Goal: Task Accomplishment & Management: Use online tool/utility

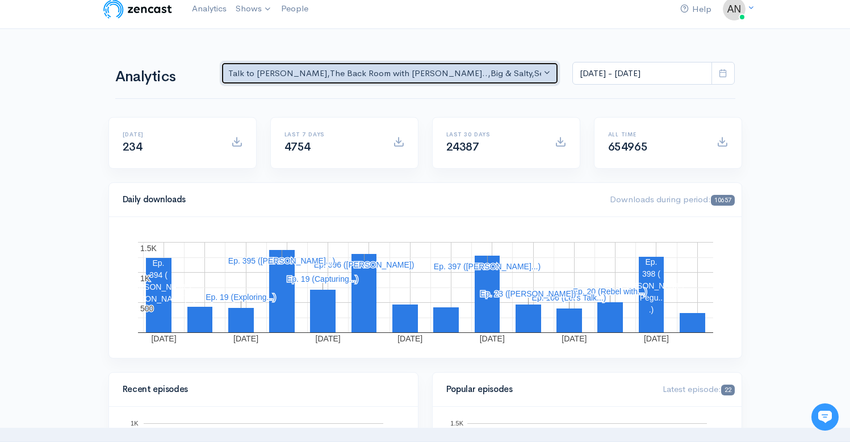
click at [450, 76] on div "Talk to [PERSON_NAME] , The Back Room with [PERSON_NAME].. , Big & Salty , Seri…" at bounding box center [384, 73] width 313 height 13
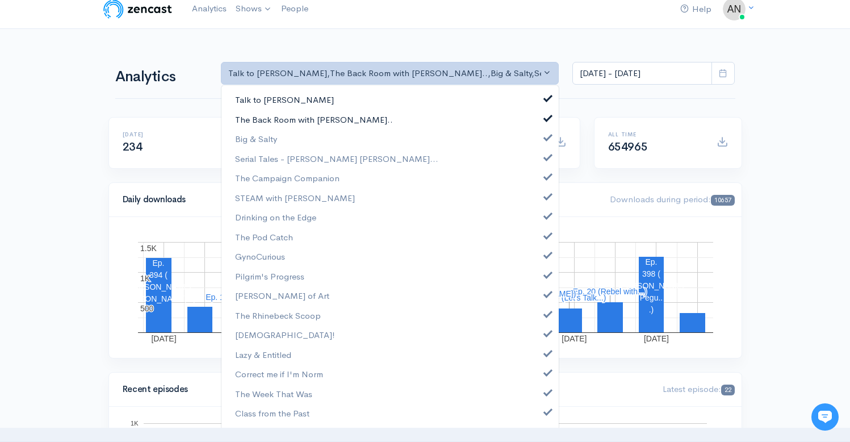
drag, startPoint x: 538, startPoint y: 100, endPoint x: 543, endPoint y: 114, distance: 14.0
click at [546, 100] on span at bounding box center [548, 97] width 5 height 9
select select "10316"
click at [546, 139] on span at bounding box center [548, 136] width 5 height 9
click at [546, 158] on span at bounding box center [548, 156] width 5 height 9
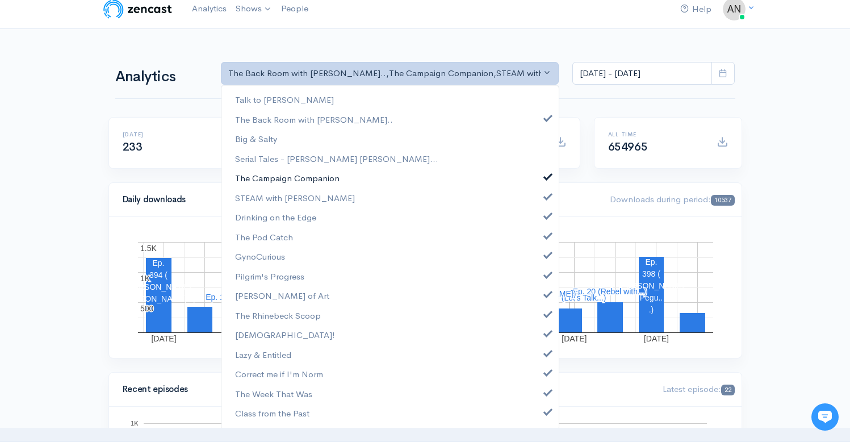
click at [539, 181] on link "The Campaign Companion" at bounding box center [389, 178] width 337 height 20
click at [546, 198] on span at bounding box center [548, 195] width 5 height 9
click at [539, 220] on link "Drinking on the Edge" at bounding box center [389, 217] width 337 height 20
click at [546, 233] on span at bounding box center [548, 234] width 5 height 9
click at [536, 252] on link "GynoCurious" at bounding box center [389, 256] width 337 height 20
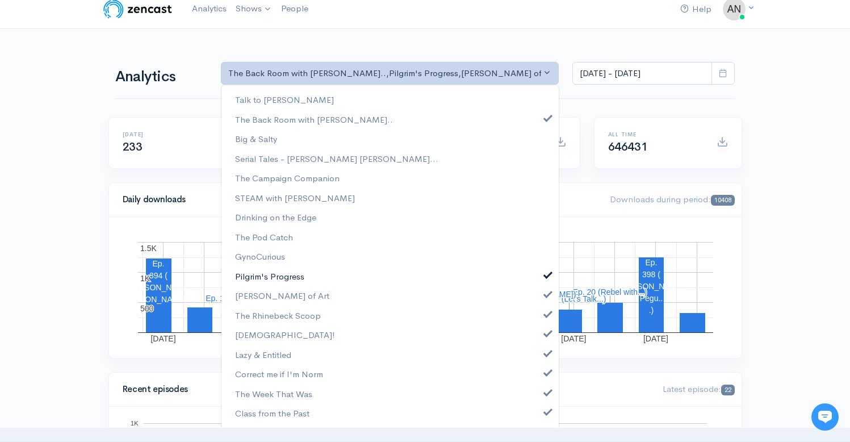
click at [539, 269] on link "Pilgrim's Progress" at bounding box center [389, 276] width 337 height 20
click at [542, 297] on link "[PERSON_NAME] of Art" at bounding box center [389, 296] width 337 height 20
click at [536, 310] on link "The Rhinebeck Scoop" at bounding box center [389, 315] width 337 height 20
click at [546, 332] on span at bounding box center [548, 332] width 5 height 9
click at [539, 357] on link "Lazy & Entitled" at bounding box center [389, 355] width 337 height 20
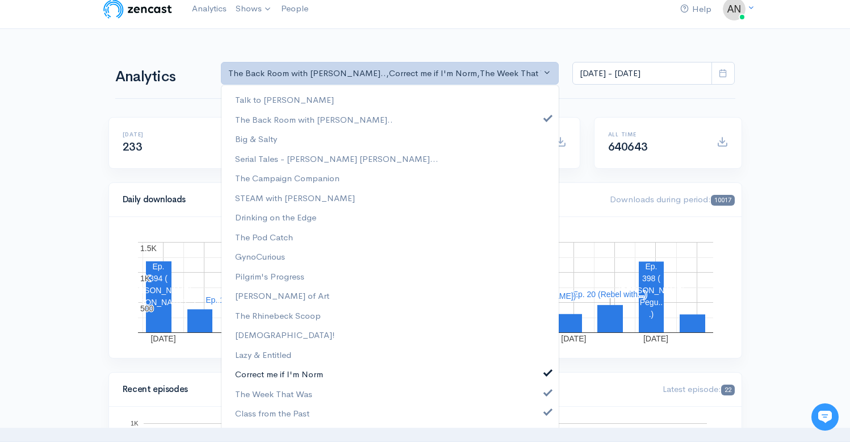
click at [546, 375] on span at bounding box center [548, 371] width 5 height 9
click at [546, 387] on span at bounding box center [548, 391] width 5 height 9
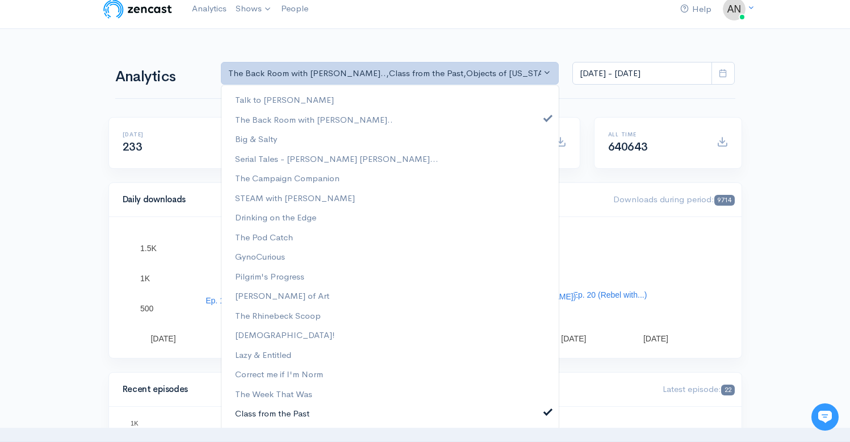
click at [546, 413] on span at bounding box center [548, 410] width 5 height 9
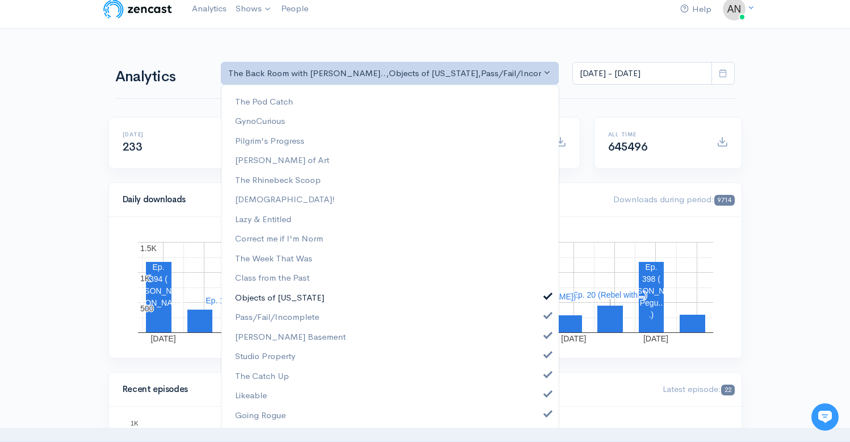
click at [546, 292] on span at bounding box center [548, 295] width 5 height 9
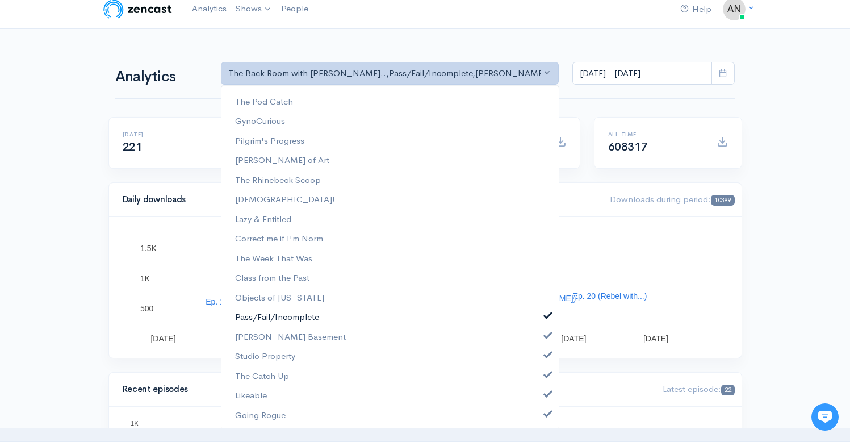
click at [546, 318] on span at bounding box center [548, 314] width 5 height 9
click at [546, 332] on span at bounding box center [548, 334] width 5 height 9
click at [546, 355] on span at bounding box center [548, 353] width 5 height 9
click at [544, 368] on link "The Catch Up" at bounding box center [389, 376] width 337 height 20
click at [540, 387] on link "Likeable" at bounding box center [389, 395] width 337 height 20
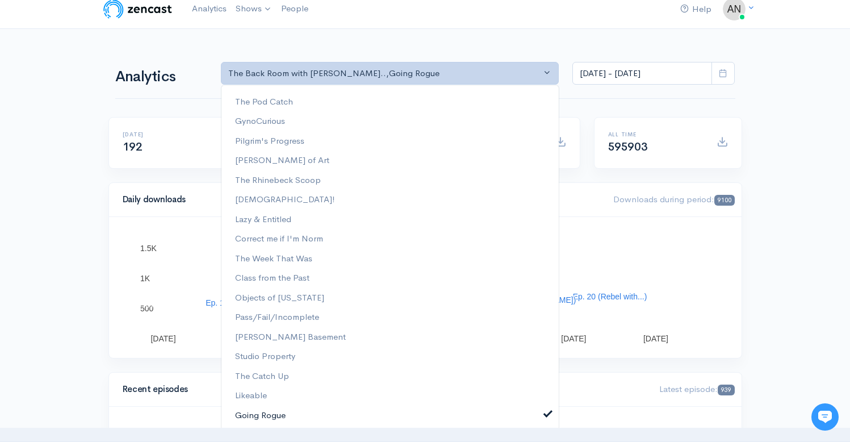
click at [546, 414] on span at bounding box center [548, 412] width 5 height 9
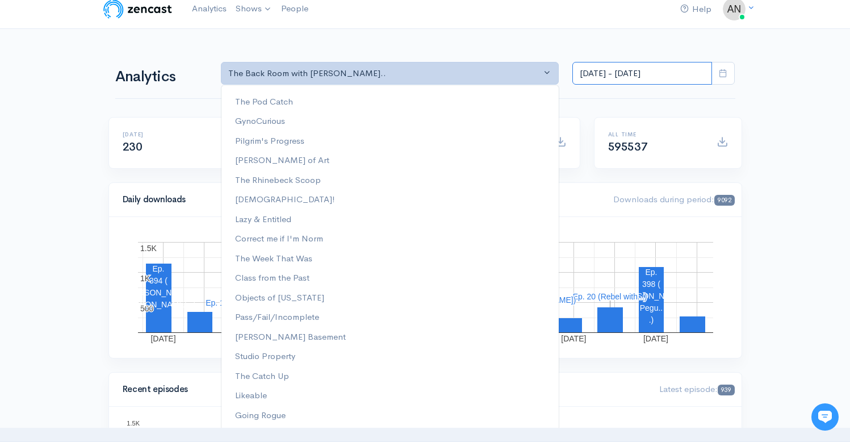
click at [681, 74] on input "[DATE] - [DATE]" at bounding box center [642, 73] width 140 height 23
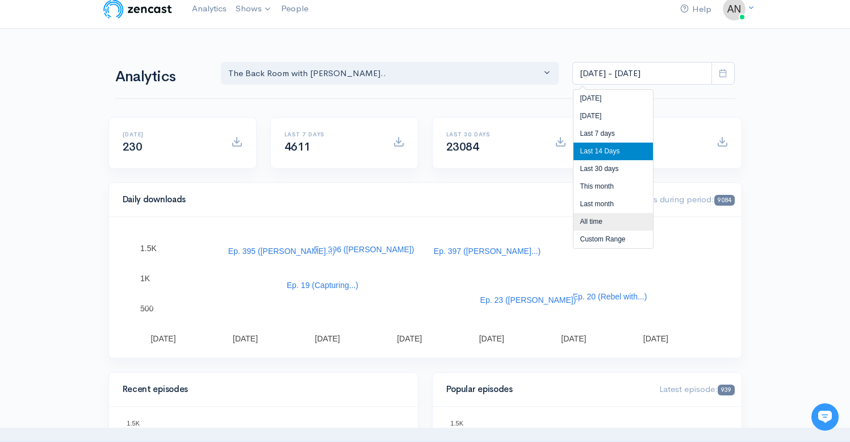
click at [582, 225] on li "All time" at bounding box center [612, 222] width 79 height 18
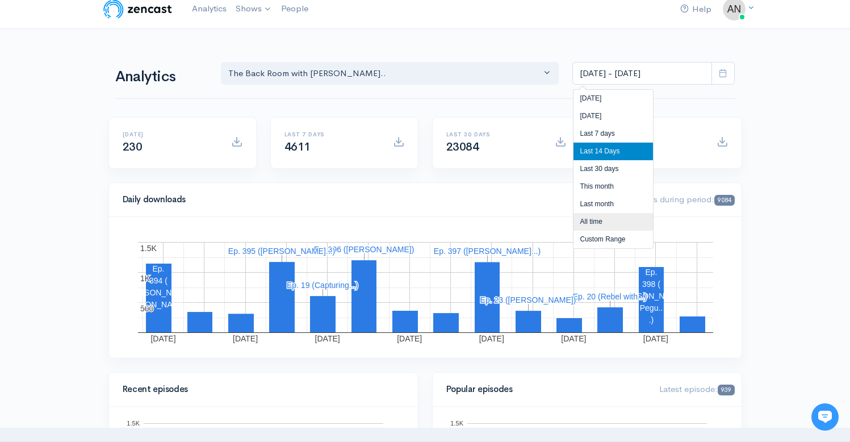
type input "[DATE] - [DATE]"
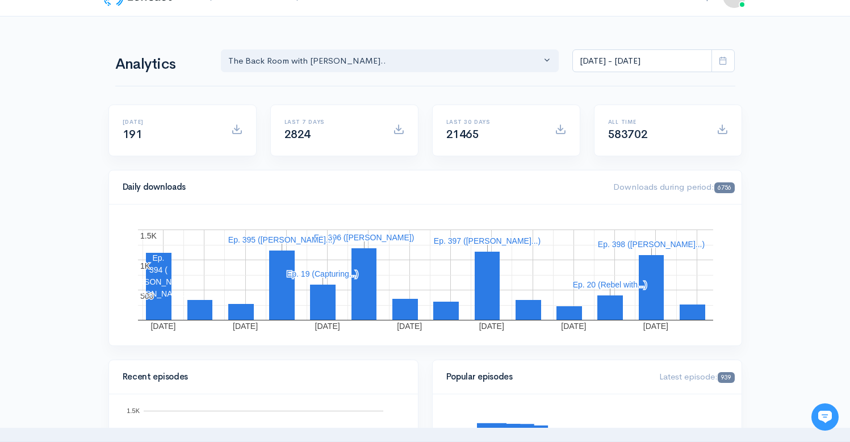
scroll to position [0, 0]
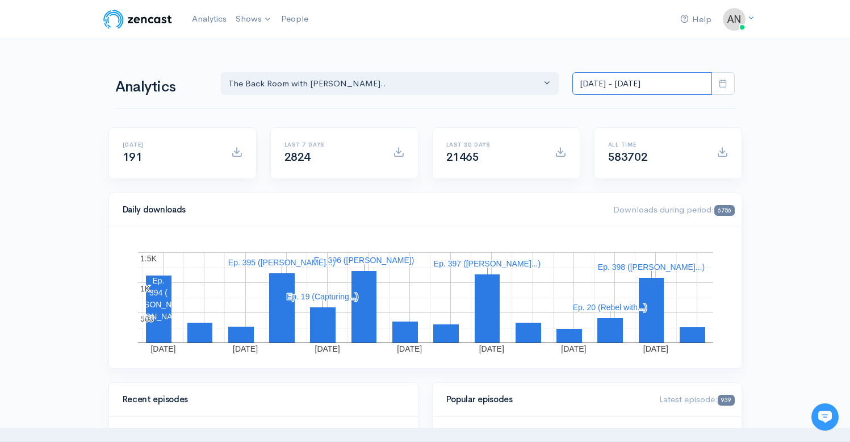
click at [634, 80] on input "[DATE] - [DATE]" at bounding box center [642, 83] width 140 height 23
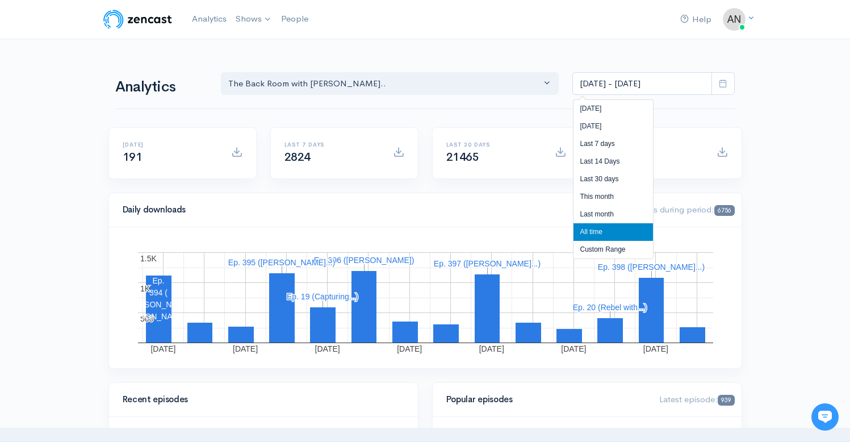
click at [591, 232] on li "All time" at bounding box center [612, 232] width 79 height 18
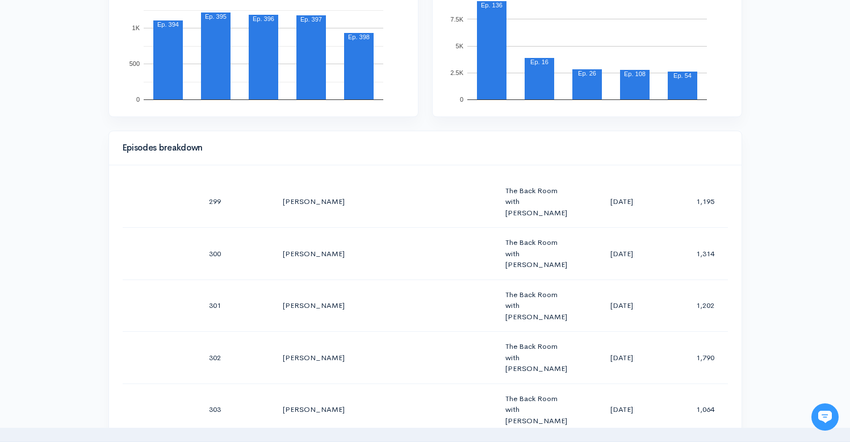
scroll to position [15704, 0]
